Goal: Information Seeking & Learning: Check status

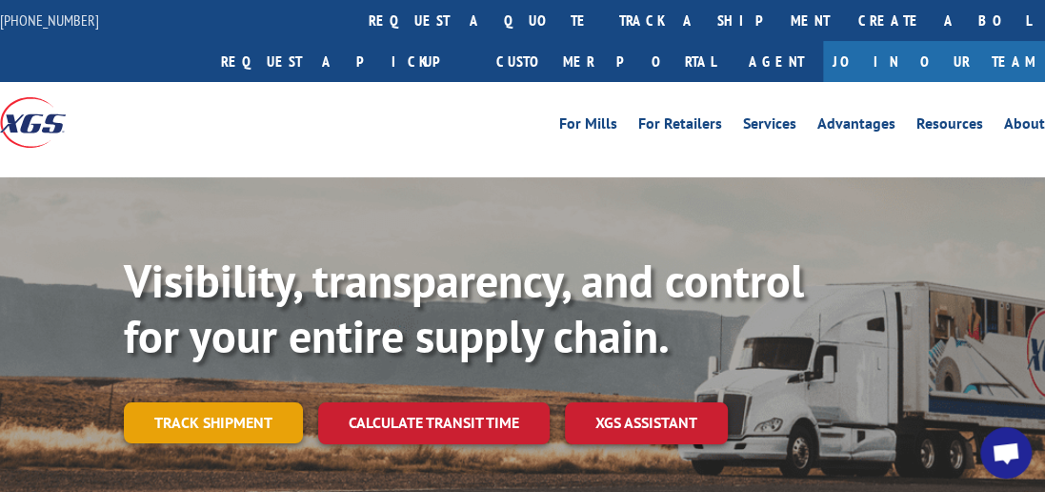
click at [227, 402] on link "Track shipment" at bounding box center [213, 422] width 179 height 40
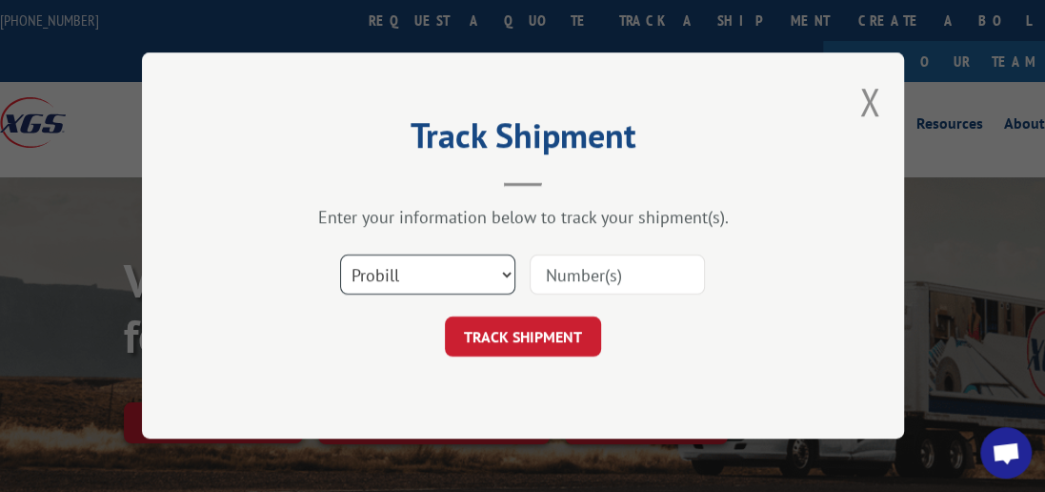
click at [505, 271] on select "Select category... Probill BOL PO" at bounding box center [427, 275] width 175 height 40
select select "bol"
click at [340, 255] on select "Select category... Probill BOL PO" at bounding box center [427, 275] width 175 height 40
click at [602, 271] on input at bounding box center [617, 275] width 175 height 40
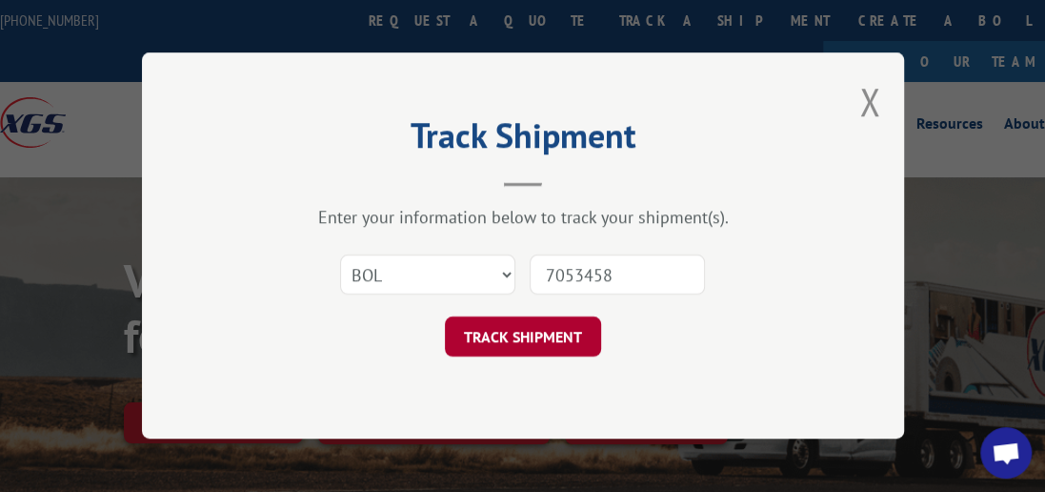
type input "7053458"
click at [533, 352] on button "TRACK SHIPMENT" at bounding box center [523, 337] width 156 height 40
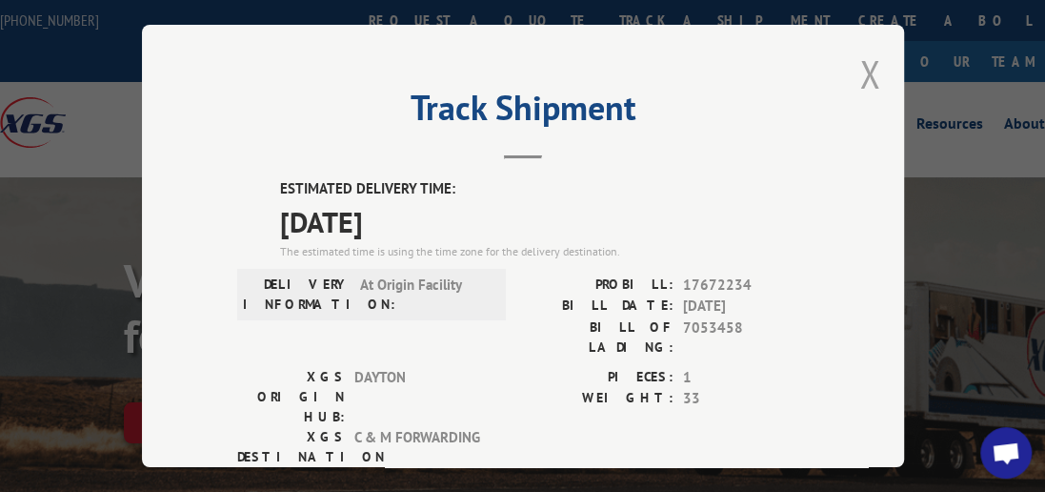
click at [859, 65] on button "Close modal" at bounding box center [869, 74] width 21 height 50
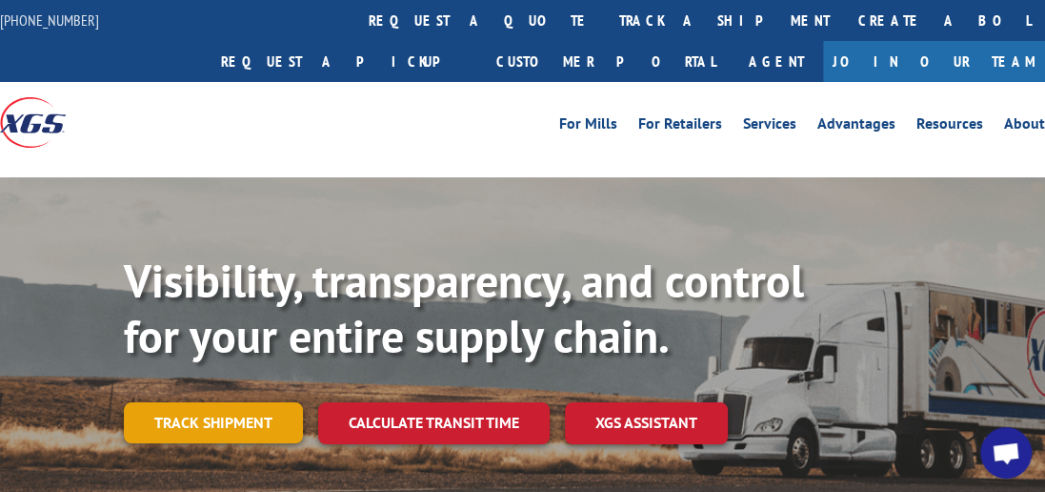
click at [230, 402] on link "Track shipment" at bounding box center [213, 422] width 179 height 40
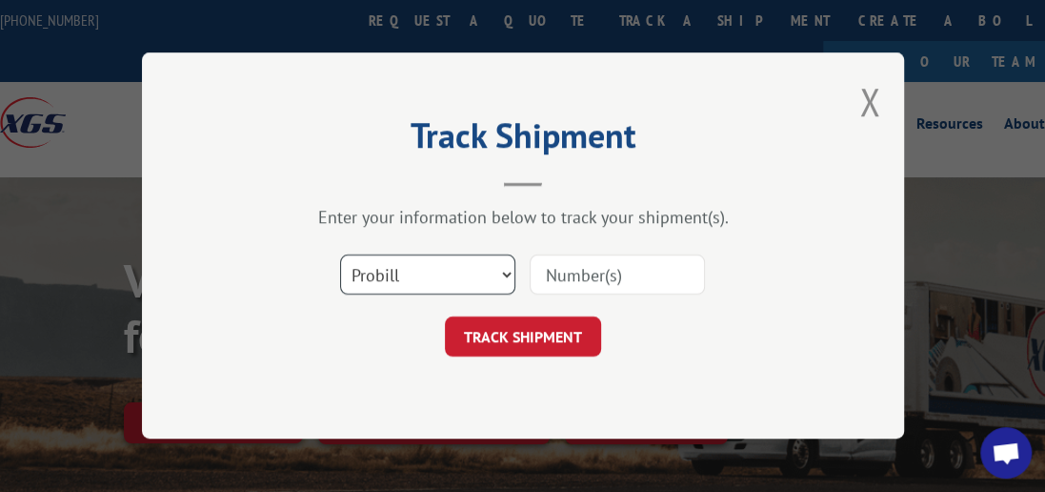
click at [510, 269] on select "Select category... Probill BOL PO" at bounding box center [427, 275] width 175 height 40
select select "bol"
click at [340, 255] on select "Select category... Probill BOL PO" at bounding box center [427, 275] width 175 height 40
click at [594, 273] on input at bounding box center [617, 275] width 175 height 40
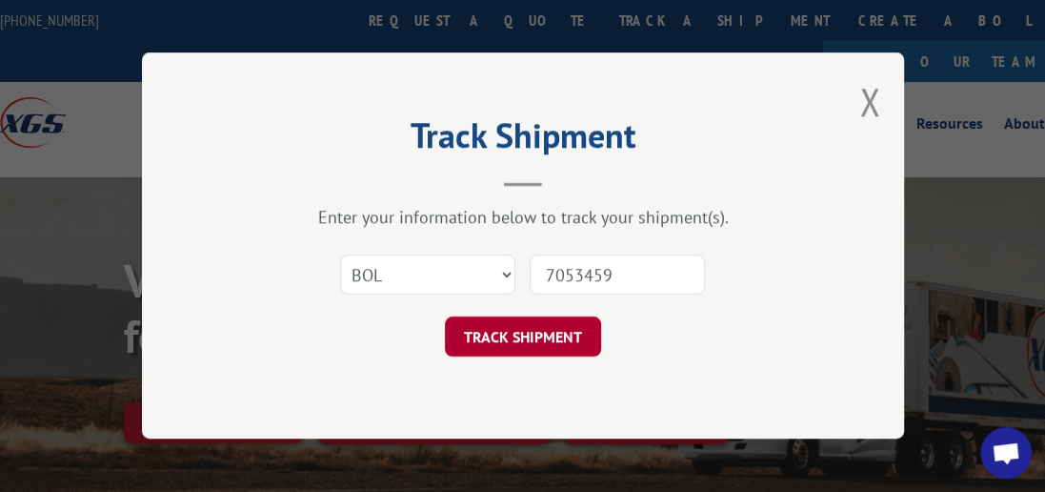
type input "7053459"
click at [561, 344] on button "TRACK SHIPMENT" at bounding box center [523, 337] width 156 height 40
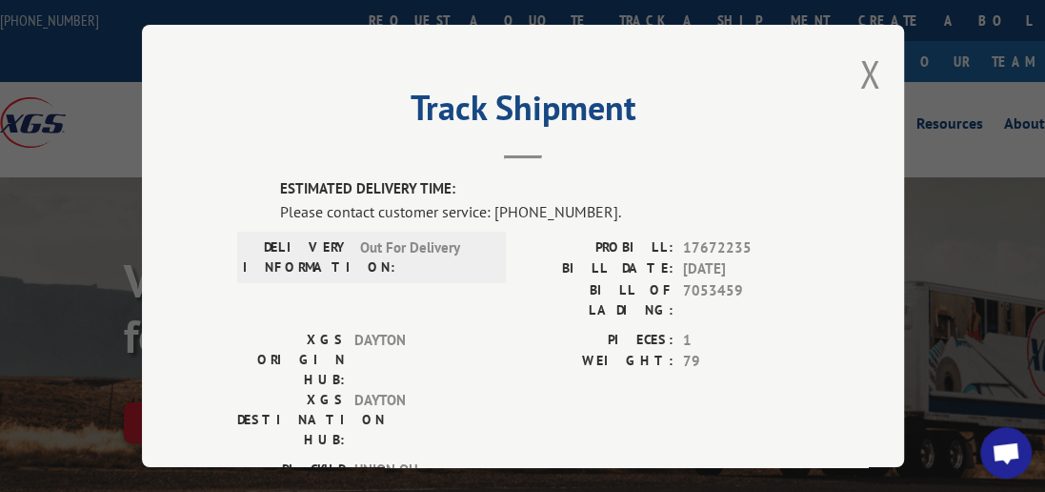
click at [870, 61] on button "Close modal" at bounding box center [869, 74] width 21 height 50
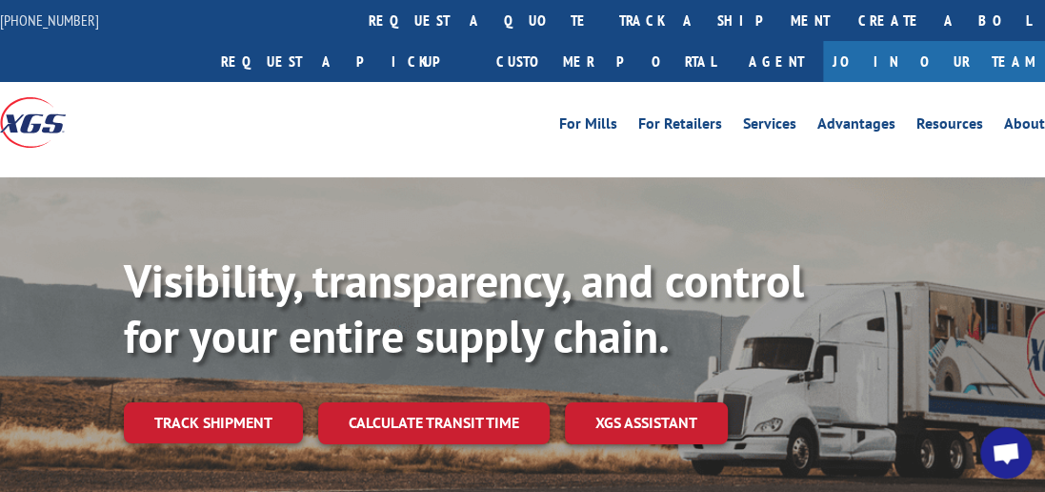
click at [166, 402] on link "Track shipment" at bounding box center [213, 422] width 179 height 40
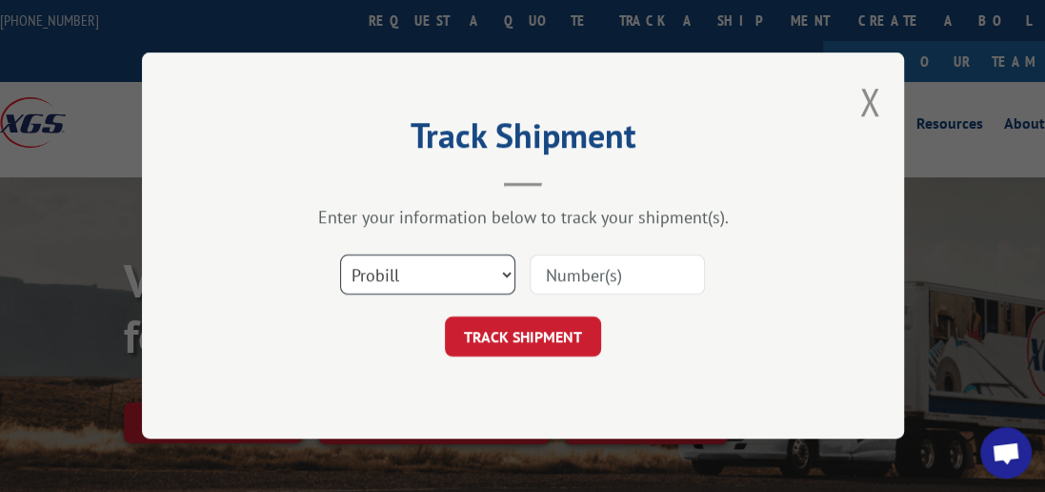
drag, startPoint x: 505, startPoint y: 271, endPoint x: 486, endPoint y: 272, distance: 19.1
click at [505, 271] on select "Select category... Probill BOL PO" at bounding box center [427, 275] width 175 height 40
select select "bol"
click at [340, 255] on select "Select category... Probill BOL PO" at bounding box center [427, 275] width 175 height 40
click at [579, 271] on input at bounding box center [617, 275] width 175 height 40
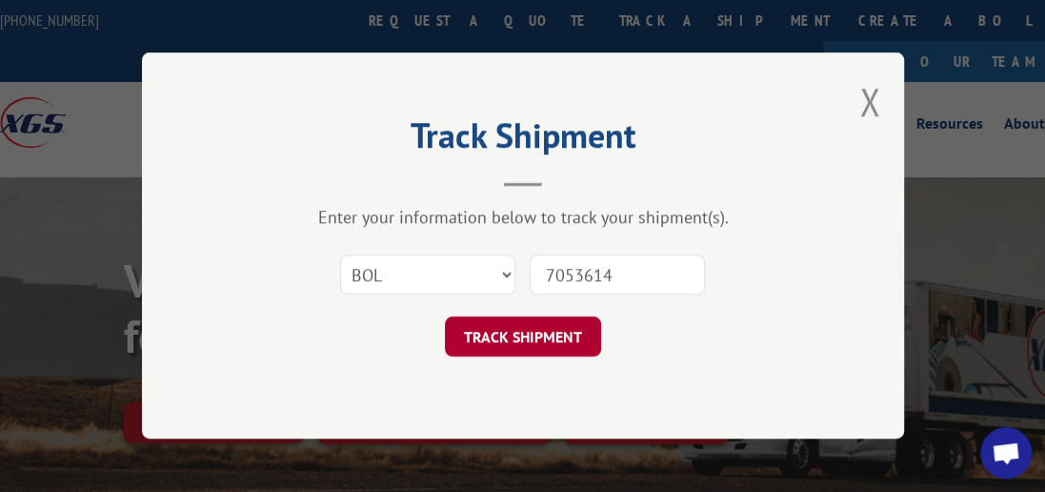
type input "7053614"
click at [587, 325] on button "TRACK SHIPMENT" at bounding box center [523, 337] width 156 height 40
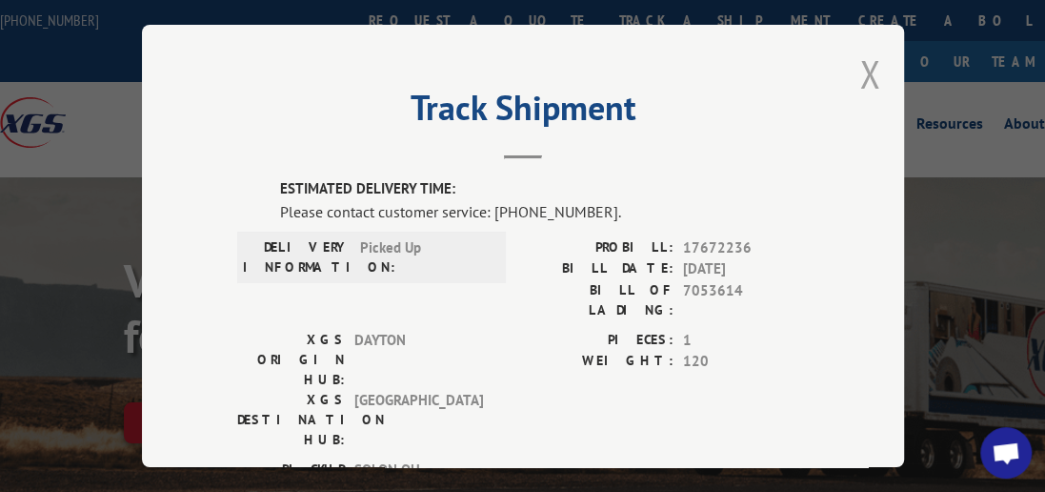
click at [860, 64] on button "Close modal" at bounding box center [869, 74] width 21 height 50
